Goal: Task Accomplishment & Management: Manage account settings

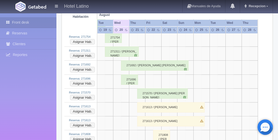
scroll to position [659, 0]
click at [129, 60] on div "271692 / Luisa Fernanda Barraza Facio" at bounding box center [154, 65] width 67 height 10
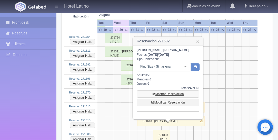
click at [167, 92] on link "Mostrar Reservación" at bounding box center [168, 93] width 62 height 7
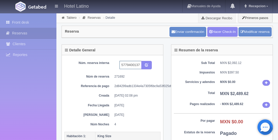
click at [139, 66] on input "5779400137 boooking" at bounding box center [130, 65] width 22 height 8
type input "5779400137 boooking 109"
click at [147, 64] on icon "submit" at bounding box center [146, 64] width 3 height 3
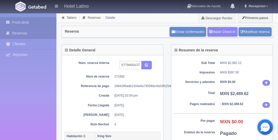
click at [29, 21] on link "Front desk" at bounding box center [28, 22] width 56 height 11
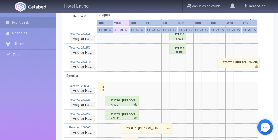
scroll to position [834, 0]
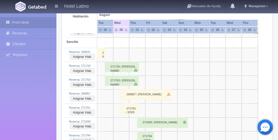
click at [136, 89] on div "268867 / ADITA BARROS" at bounding box center [146, 94] width 50 height 10
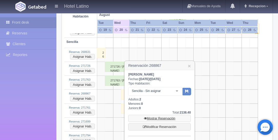
click at [157, 116] on link "Mostrar Reservación" at bounding box center [159, 117] width 62 height 7
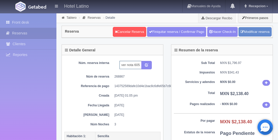
click at [138, 65] on input "ver nota 6056786301 booking" at bounding box center [130, 65] width 22 height 8
type input "ver nota 6056786301 booking 427"
click at [150, 64] on button "submit" at bounding box center [146, 65] width 11 height 9
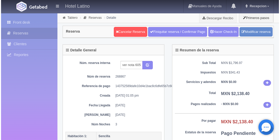
scroll to position [58, 0]
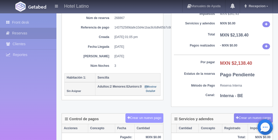
click at [144, 115] on button "Crear un nuevo pago" at bounding box center [144, 117] width 38 height 9
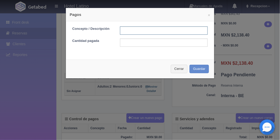
click at [145, 32] on input "text" at bounding box center [164, 30] width 88 height 8
type input "427"
click at [141, 40] on input "text" at bounding box center [164, 42] width 88 height 8
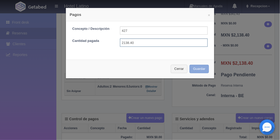
type input "2138.40"
click at [198, 68] on button "Guardar" at bounding box center [198, 69] width 19 height 8
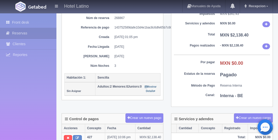
scroll to position [73, 0]
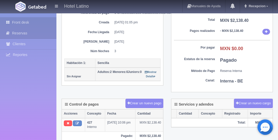
click at [18, 23] on link "Front desk" at bounding box center [28, 22] width 56 height 11
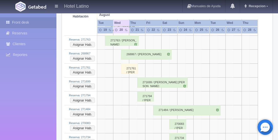
scroll to position [863, 0]
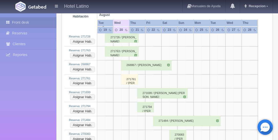
click at [125, 74] on div "271761 / salvador martinez juarez" at bounding box center [129, 79] width 17 height 10
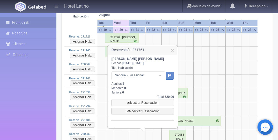
click at [141, 102] on link "Mostrar Reservación" at bounding box center [142, 102] width 62 height 7
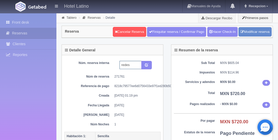
click at [135, 65] on input "redes" at bounding box center [130, 65] width 22 height 8
type input "redes 224"
click at [144, 63] on button "submit" at bounding box center [146, 65] width 11 height 9
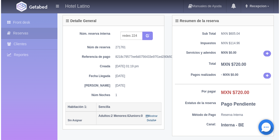
scroll to position [58, 0]
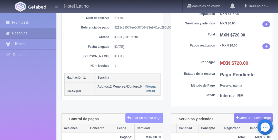
click at [145, 115] on button "Crear un nuevo pago" at bounding box center [144, 117] width 38 height 9
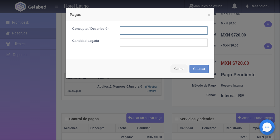
click at [134, 32] on input "text" at bounding box center [164, 30] width 88 height 8
type input "224"
click at [133, 41] on input "text" at bounding box center [164, 42] width 88 height 8
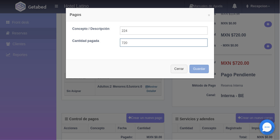
type input "720"
click at [196, 70] on button "Guardar" at bounding box center [198, 69] width 19 height 8
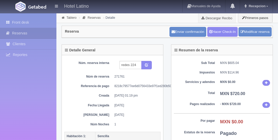
scroll to position [58, 0]
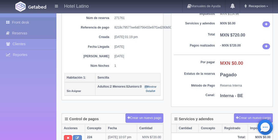
click at [21, 22] on link "Front desk" at bounding box center [28, 22] width 56 height 11
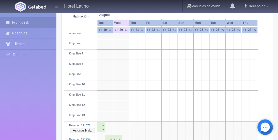
scroll to position [615, 0]
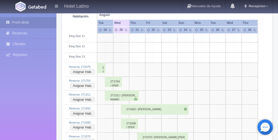
click at [128, 118] on div "271696 / Nabor Sanchez" at bounding box center [129, 123] width 17 height 10
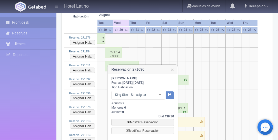
scroll to position [673, 0]
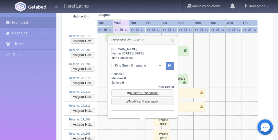
click at [137, 92] on link "Mostrar Reservación" at bounding box center [142, 92] width 62 height 7
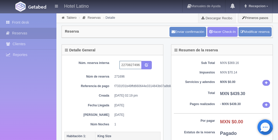
click at [140, 65] on input "2270827496 expedia" at bounding box center [130, 65] width 22 height 8
click at [139, 65] on input "2270827496 expedia" at bounding box center [130, 65] width 22 height 8
type input "2270827496 expedia 220"
click at [147, 66] on button "submit" at bounding box center [146, 65] width 11 height 9
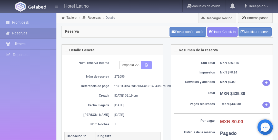
scroll to position [0, 0]
